Goal: Transaction & Acquisition: Purchase product/service

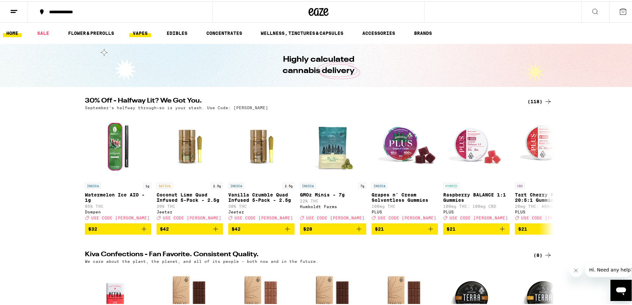
click at [139, 32] on link "VAPES" at bounding box center [140, 32] width 22 height 8
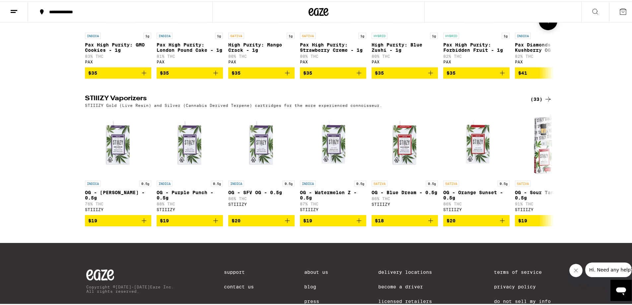
scroll to position [597, 0]
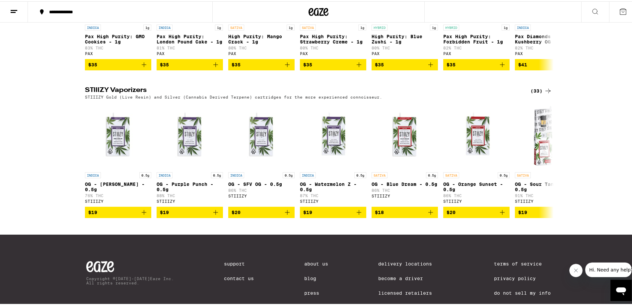
click at [536, 93] on div "(33)" at bounding box center [541, 90] width 22 height 8
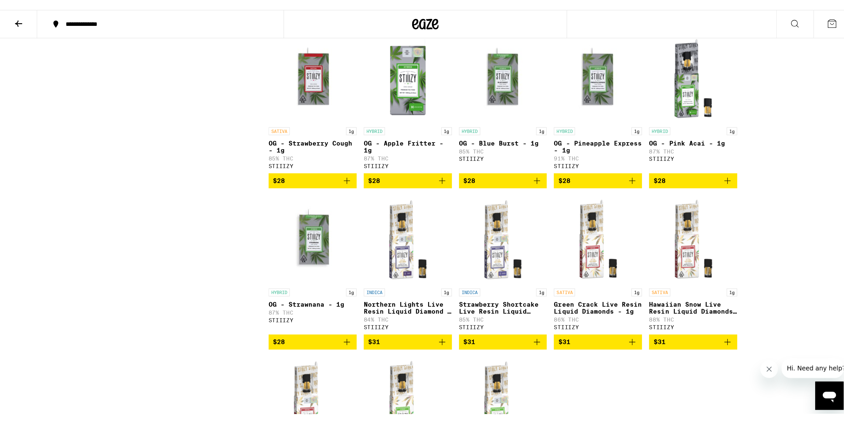
scroll to position [564, 0]
